Goal: Task Accomplishment & Management: Manage account settings

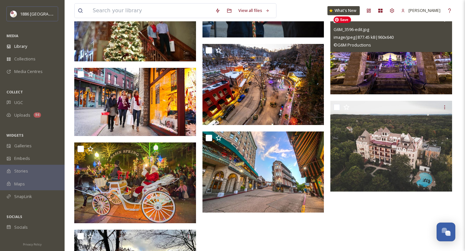
scroll to position [869, 0]
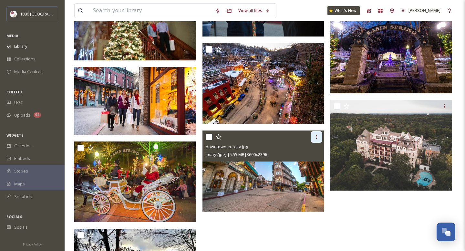
click at [317, 137] on icon at bounding box center [316, 136] width 5 height 5
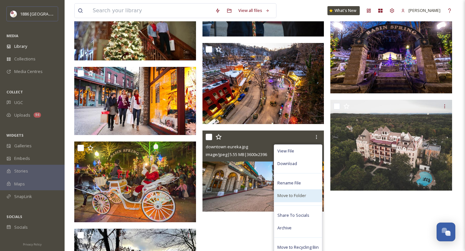
click at [310, 194] on div "Move to Folder" at bounding box center [298, 195] width 48 height 13
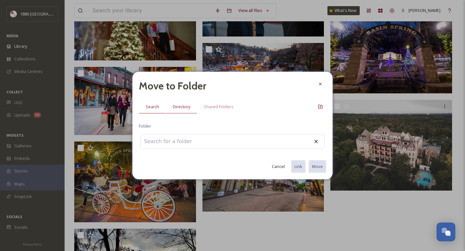
click at [183, 107] on span "Directory" at bounding box center [181, 107] width 17 height 6
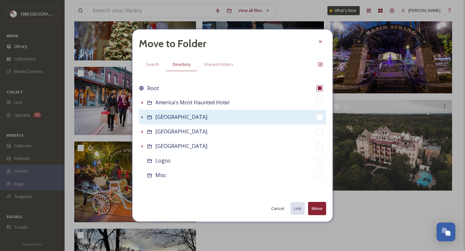
click at [298, 117] on div "Basin Park Hotel" at bounding box center [232, 117] width 187 height 15
checkbox input "false"
click at [141, 118] on icon at bounding box center [142, 117] width 5 height 5
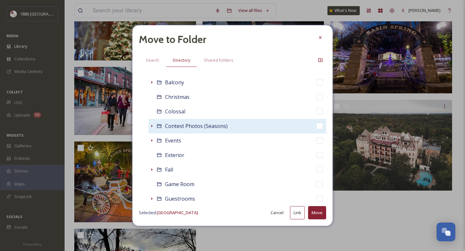
scroll to position [83, 0]
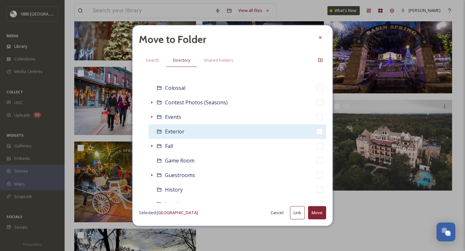
click at [214, 133] on div "Exterior" at bounding box center [238, 131] width 178 height 15
checkbox input "false"
checkbox input "true"
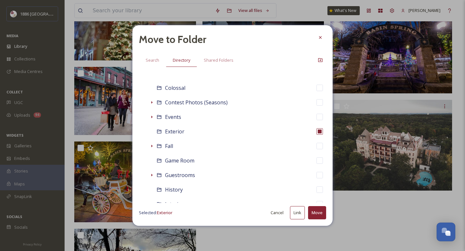
click at [321, 213] on button "Move" at bounding box center [317, 212] width 18 height 13
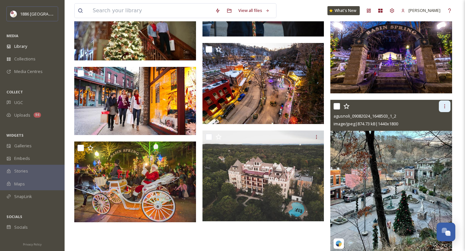
click at [360, 104] on icon at bounding box center [444, 106] width 5 height 5
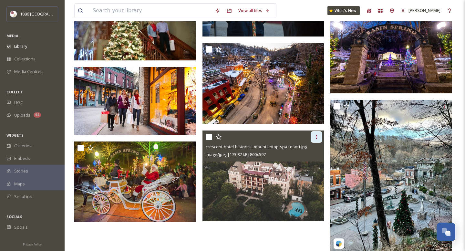
click at [318, 133] on div at bounding box center [317, 137] width 12 height 12
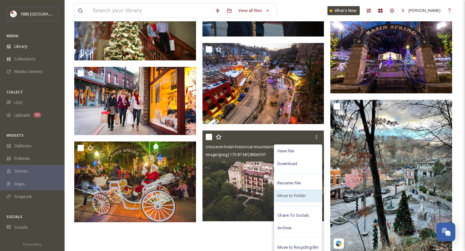
click at [305, 193] on span "Move to Folder" at bounding box center [292, 196] width 29 height 6
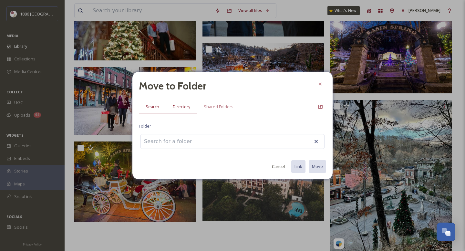
click at [178, 106] on span "Directory" at bounding box center [181, 107] width 17 height 6
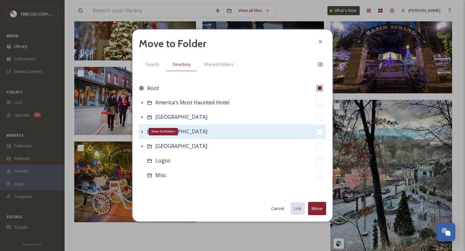
click at [143, 133] on icon at bounding box center [142, 131] width 5 height 5
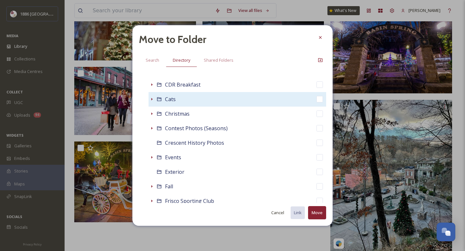
scroll to position [92, 0]
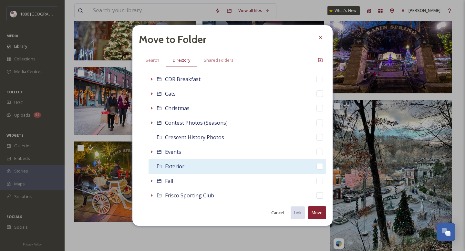
click at [262, 164] on div "Exterior" at bounding box center [238, 166] width 178 height 15
checkbox input "false"
checkbox input "true"
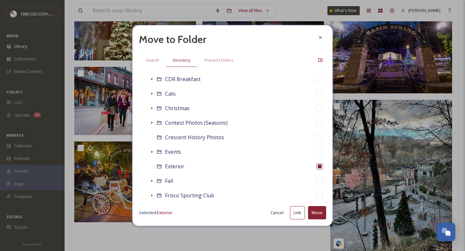
click at [323, 211] on button "Move" at bounding box center [317, 212] width 18 height 13
